Goal: Task Accomplishment & Management: Use online tool/utility

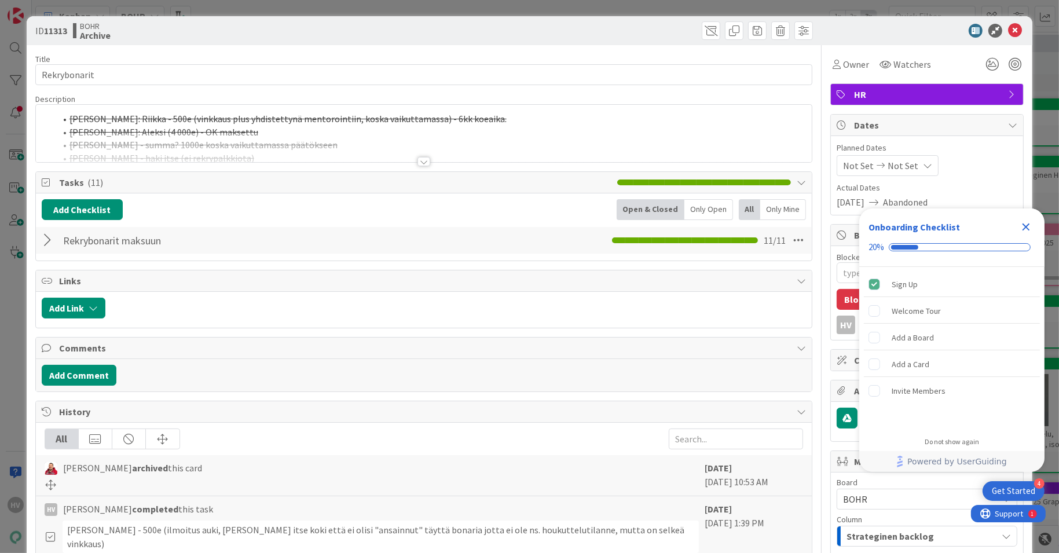
click at [1023, 228] on icon "Close Checklist" at bounding box center [1027, 227] width 14 height 14
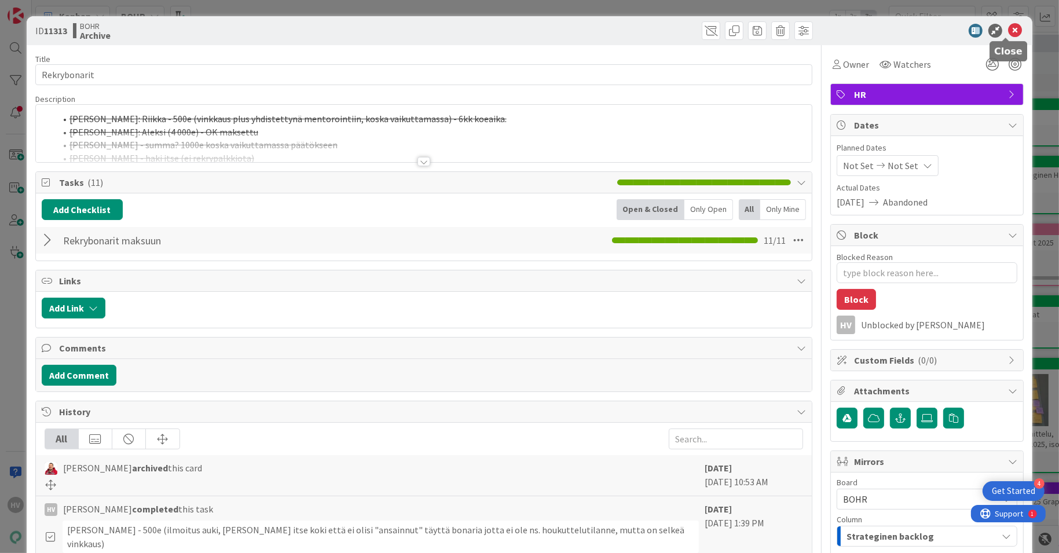
click at [1009, 31] on icon at bounding box center [1016, 31] width 14 height 14
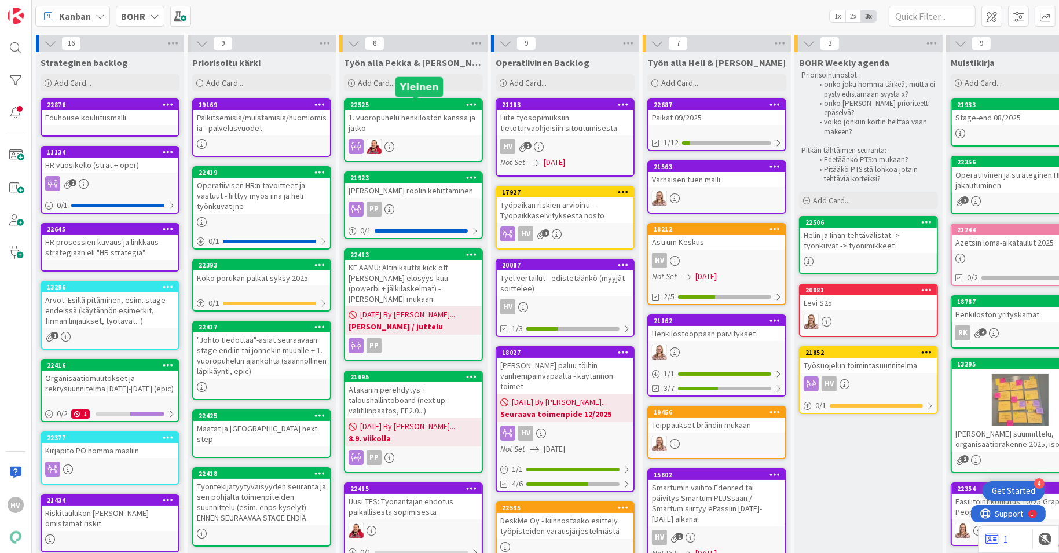
click at [394, 107] on div "22525" at bounding box center [415, 105] width 131 height 8
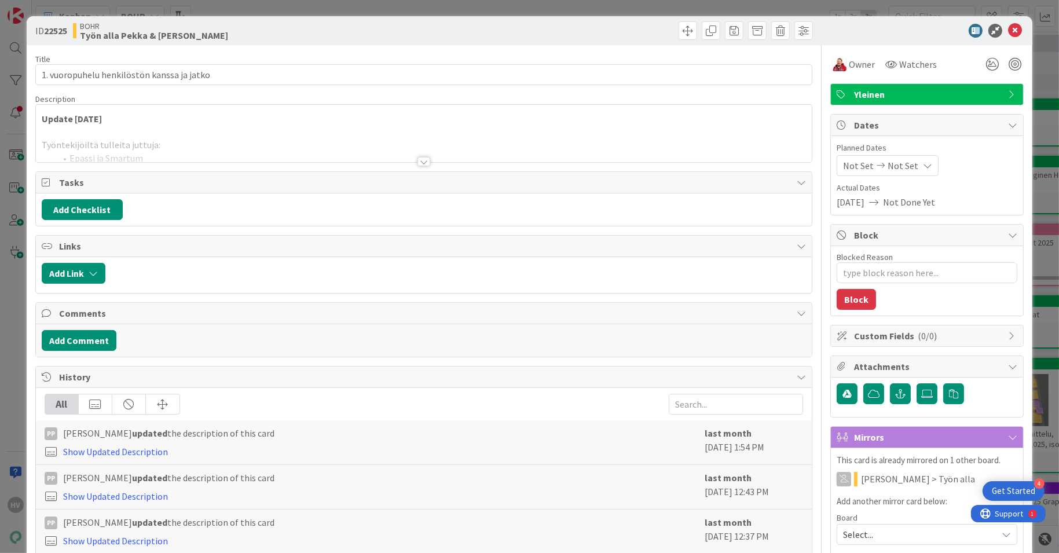
click at [419, 157] on div at bounding box center [424, 161] width 13 height 9
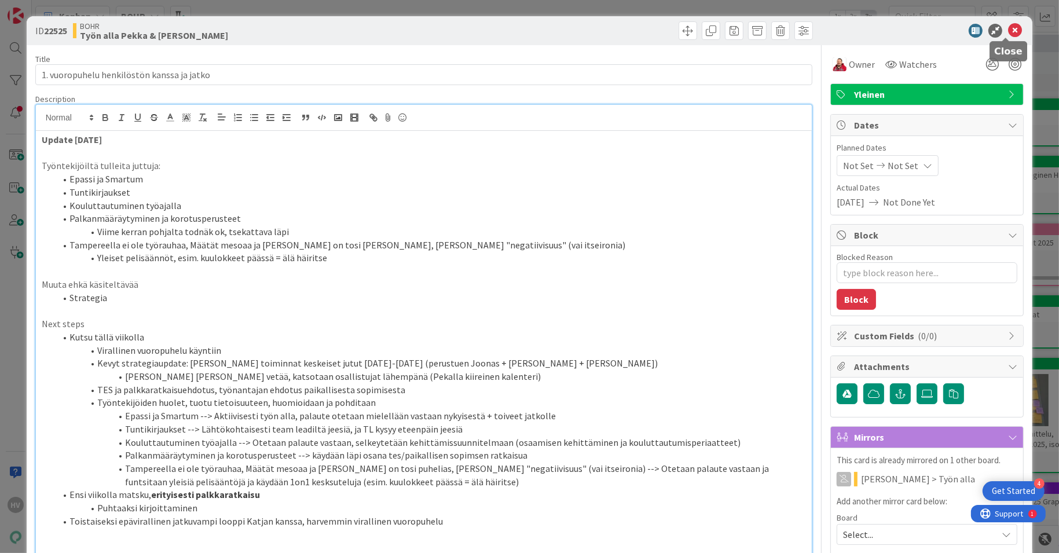
click at [1009, 26] on icon at bounding box center [1016, 31] width 14 height 14
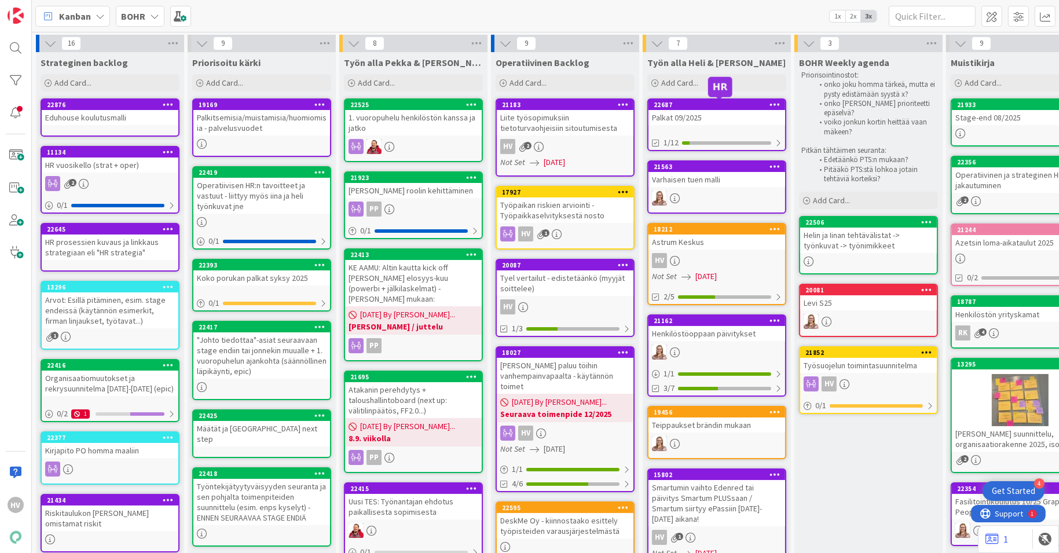
click at [706, 106] on div "22687" at bounding box center [719, 105] width 131 height 8
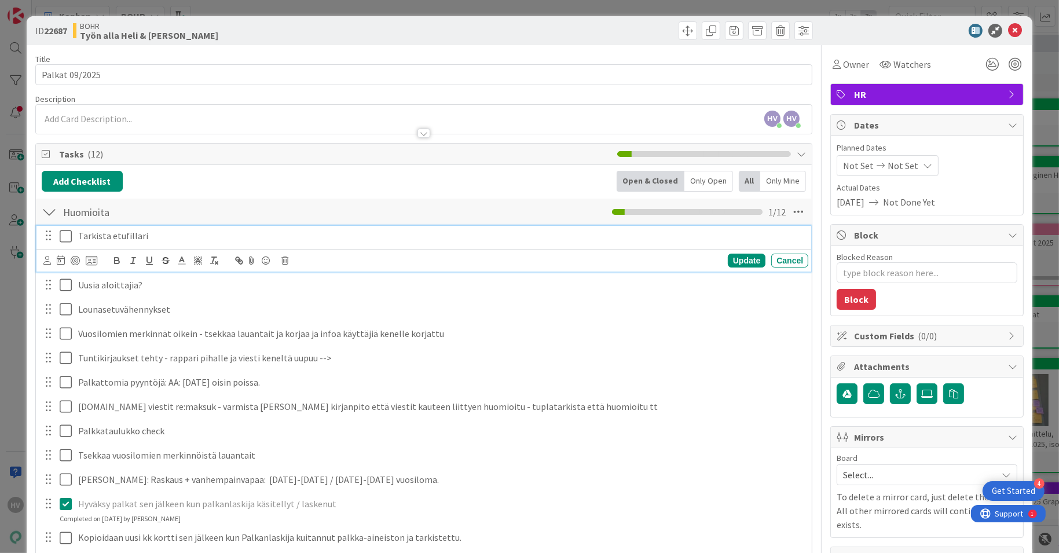
click at [62, 234] on icon at bounding box center [66, 236] width 12 height 14
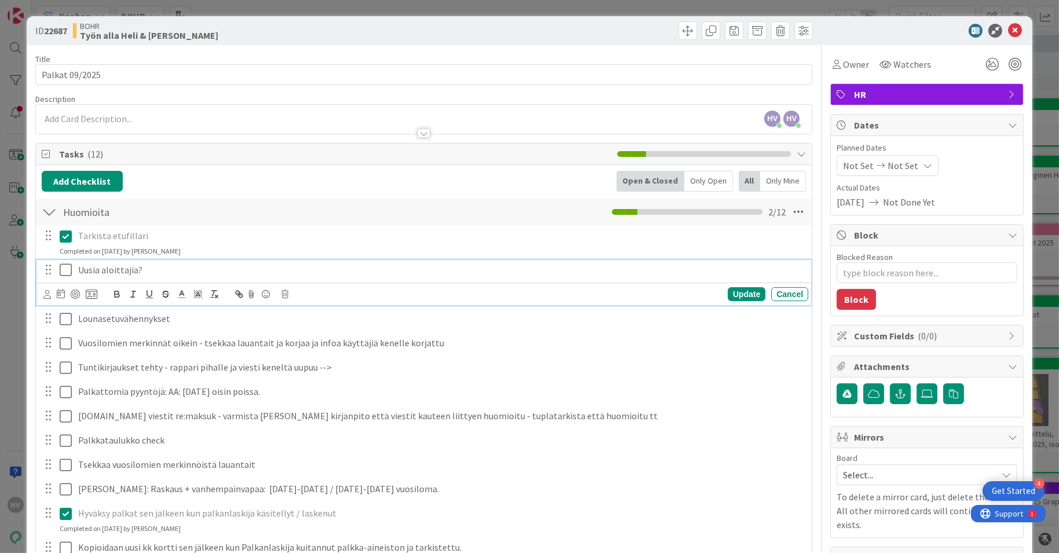
click at [61, 270] on icon at bounding box center [66, 270] width 12 height 14
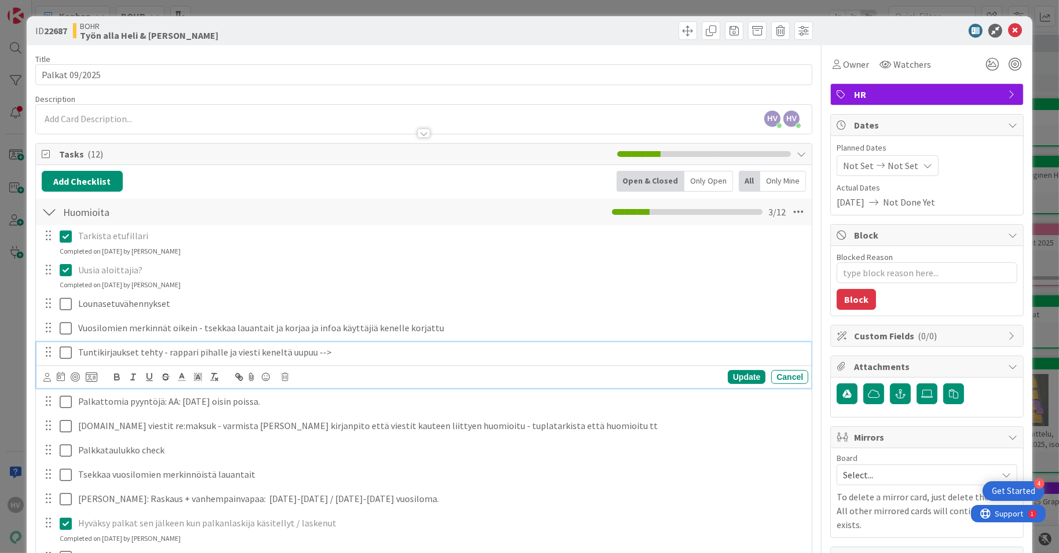
click at [64, 355] on icon at bounding box center [66, 353] width 12 height 14
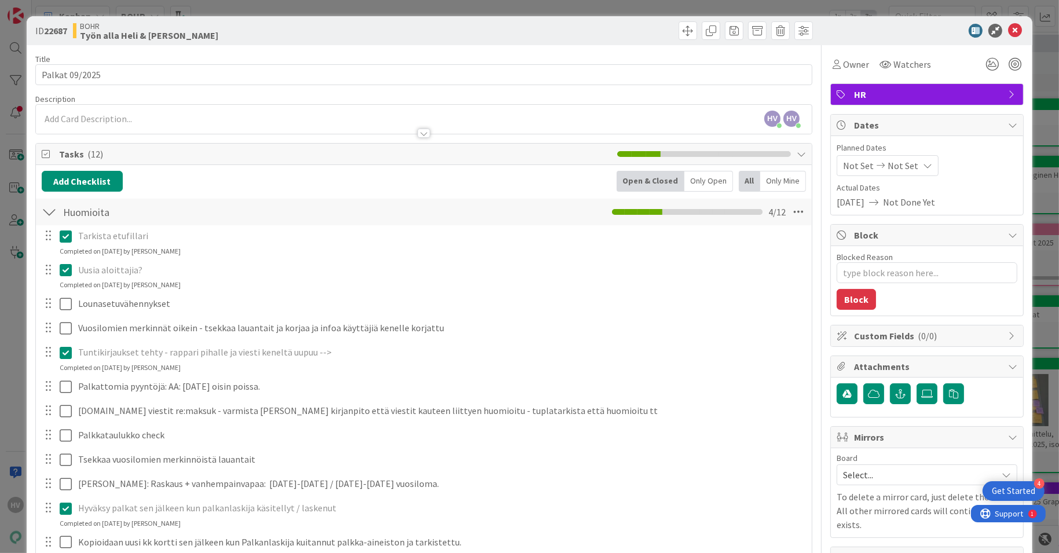
type textarea "x"
